Goal: Browse casually

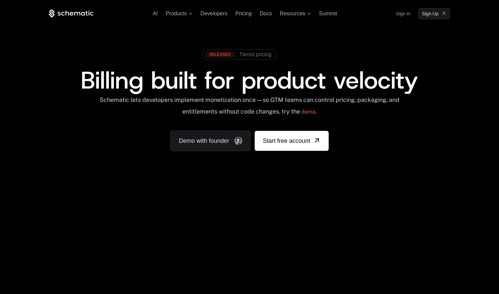
click at [131, 128] on div "RELEASED Tiered pricing Billing built for product velocity Schematic lets devel…" at bounding box center [249, 98] width 401 height 105
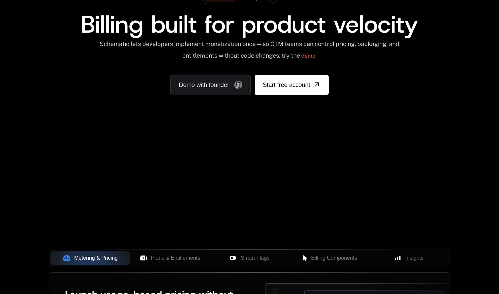
scroll to position [165, 0]
